Goal: Task Accomplishment & Management: Manage account settings

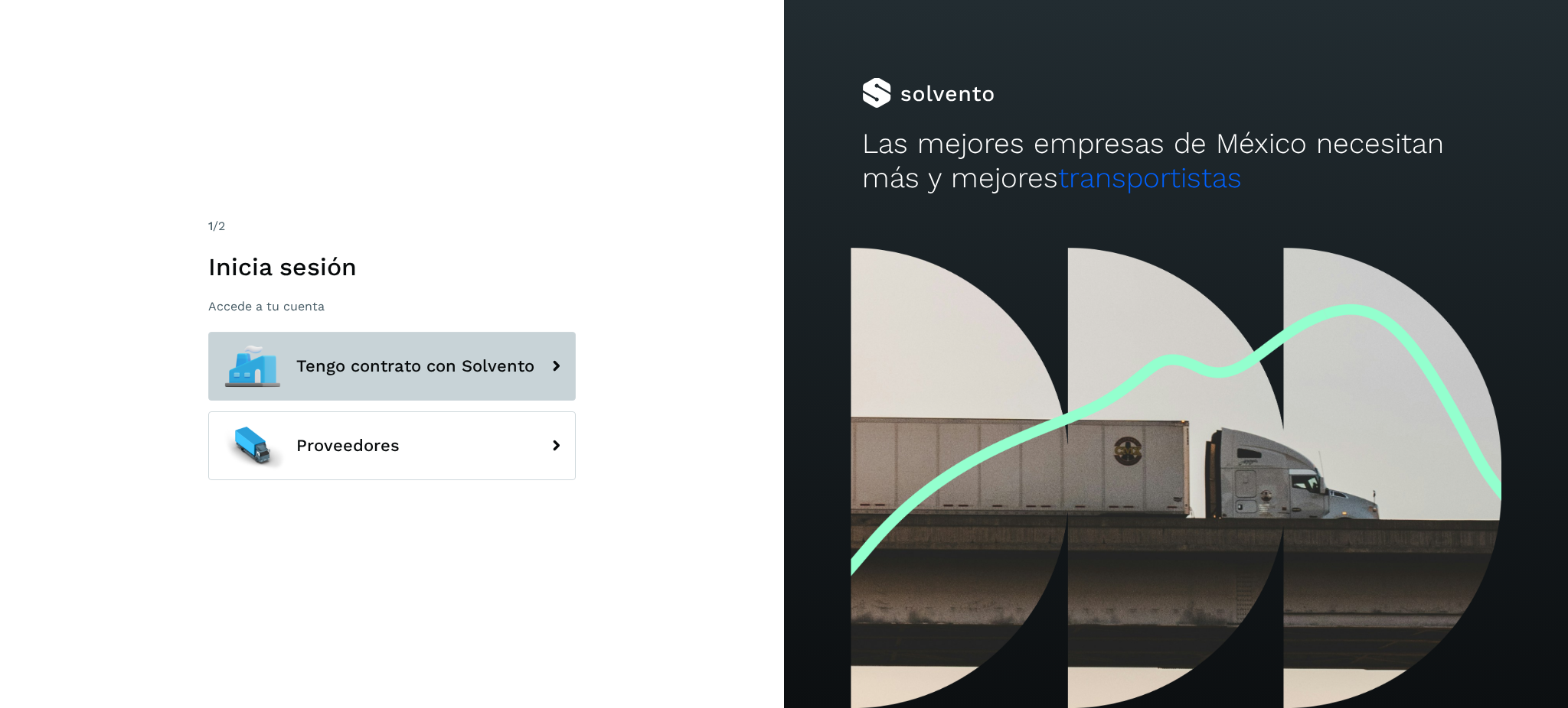
click at [369, 371] on span "Tengo contrato con Solvento" at bounding box center [415, 366] width 238 height 18
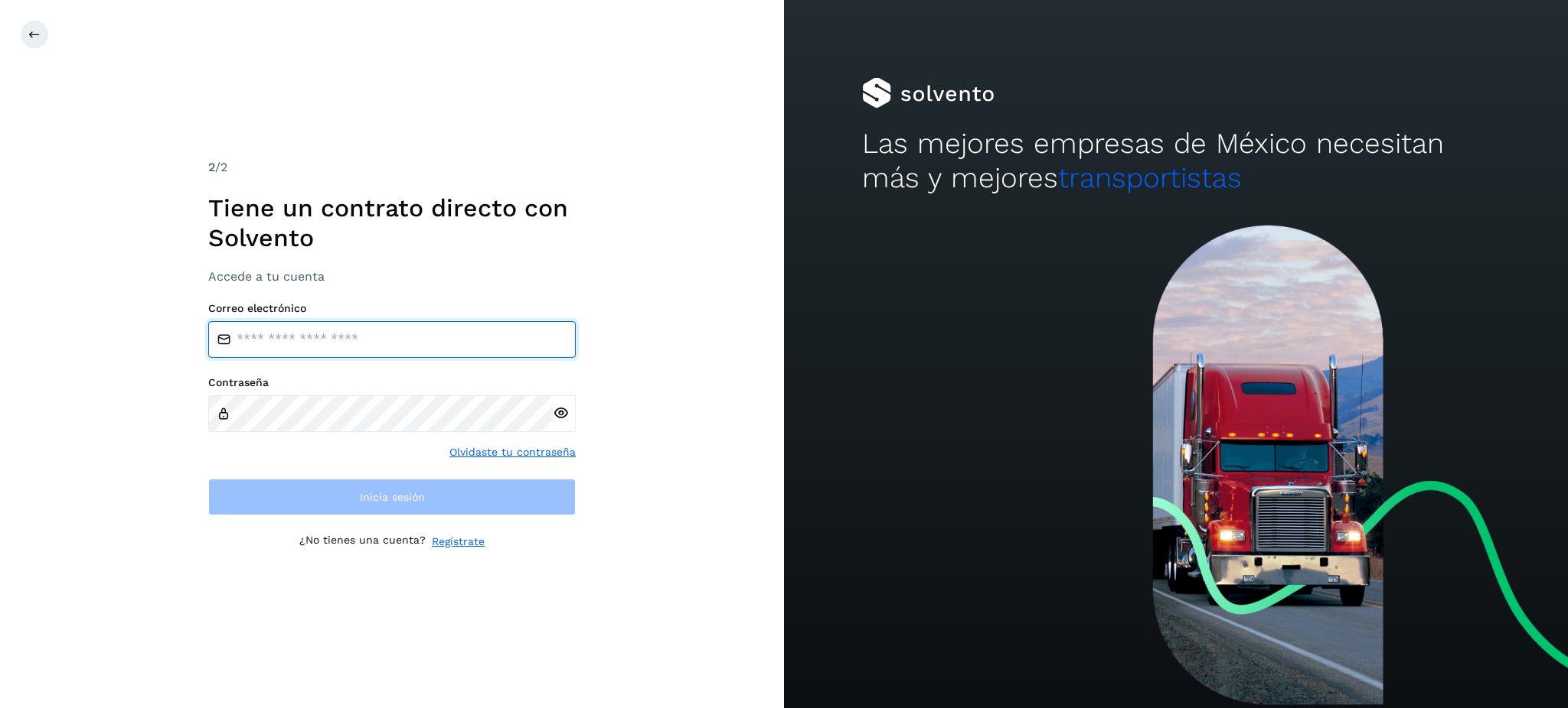
click at [414, 346] on input "email" at bounding box center [392, 340] width 368 height 37
type input "**********"
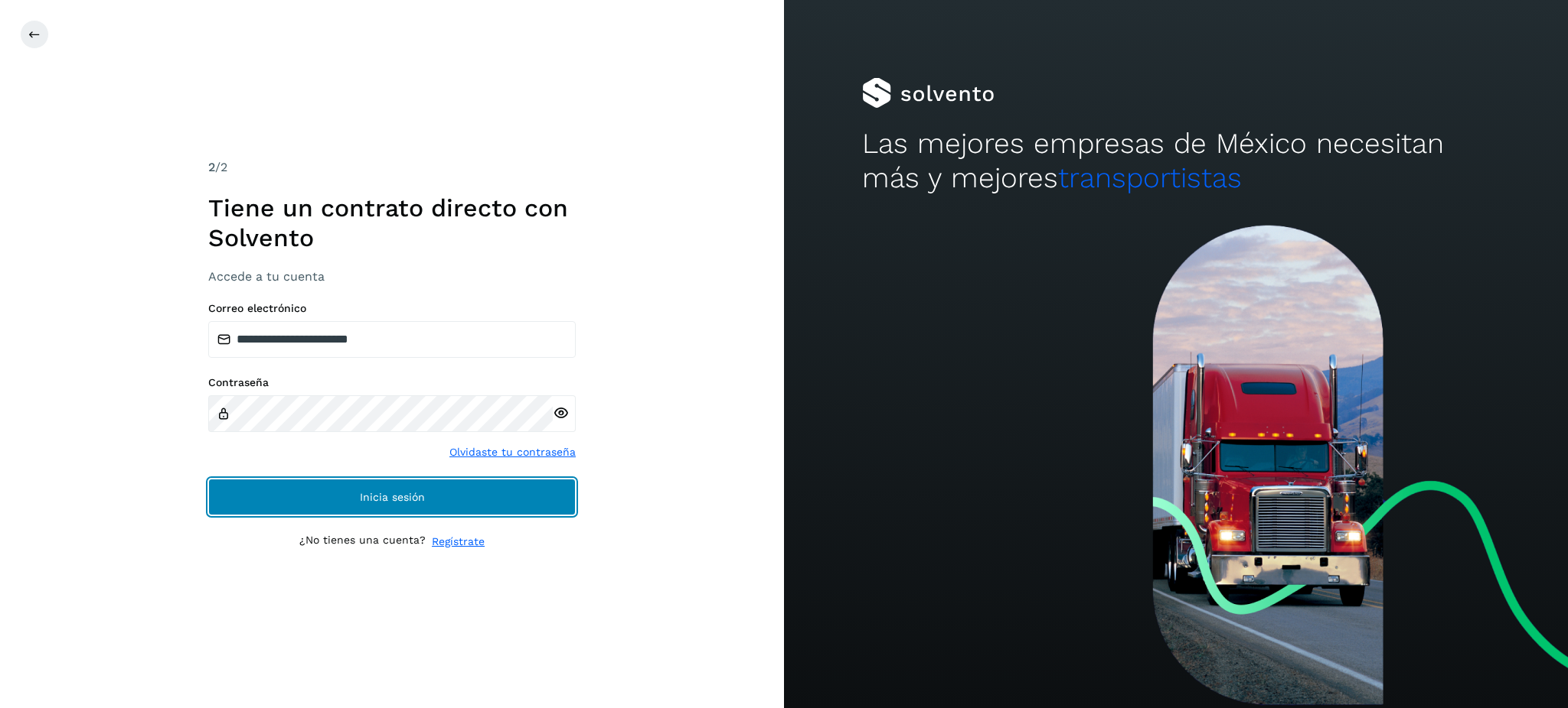
click at [385, 497] on span "Inicia sesión" at bounding box center [392, 497] width 65 height 11
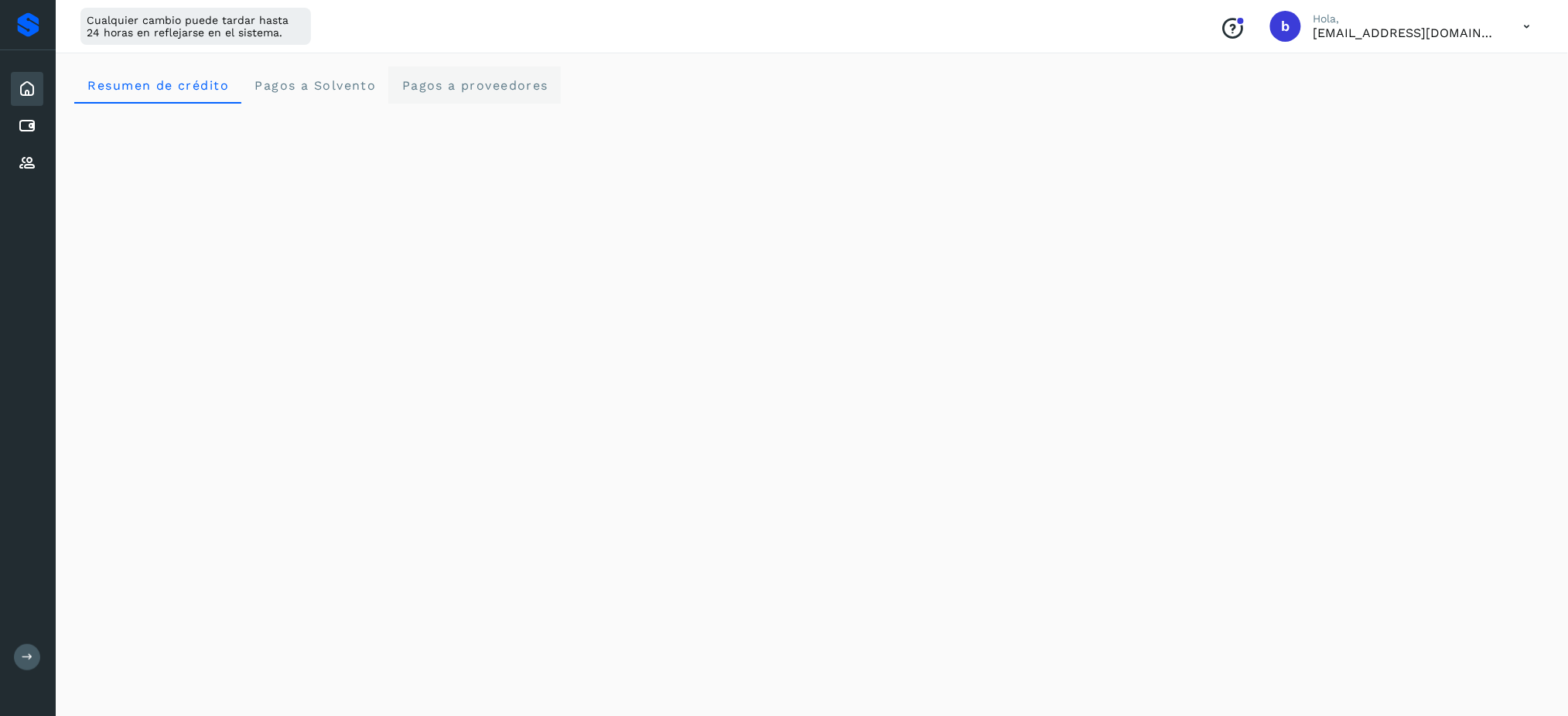
click at [412, 74] on proveedores "Pagos a proveedores" at bounding box center [474, 85] width 172 height 37
click at [342, 91] on span "Pagos a Solvento" at bounding box center [315, 86] width 122 height 15
